Goal: Task Accomplishment & Management: Use online tool/utility

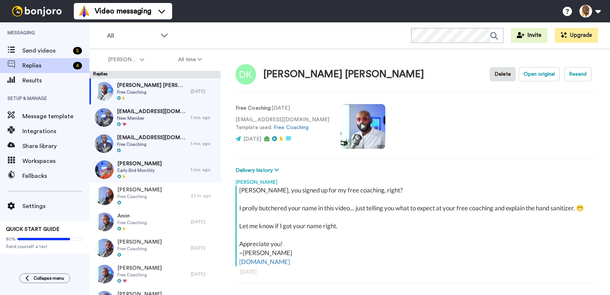
scroll to position [26, 0]
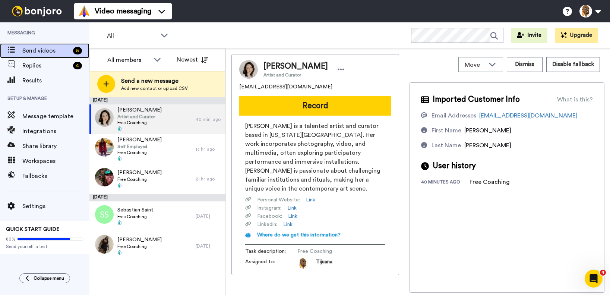
click at [59, 47] on span "Send videos" at bounding box center [46, 50] width 48 height 9
